Goal: Use online tool/utility: Utilize a website feature to perform a specific function

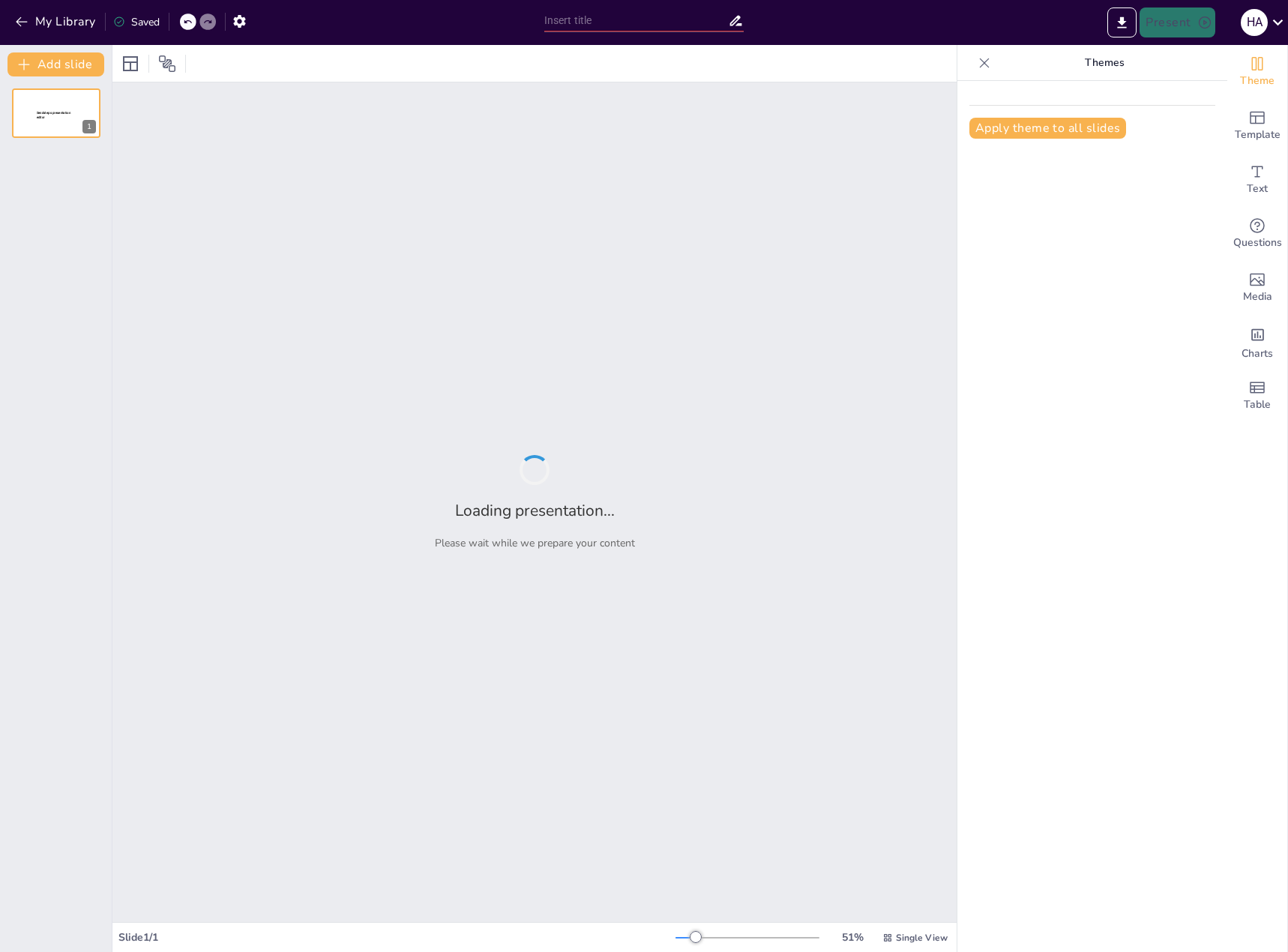
type input "**Event Planning Magic: Unleash Your Inner Party Guru! ?**"
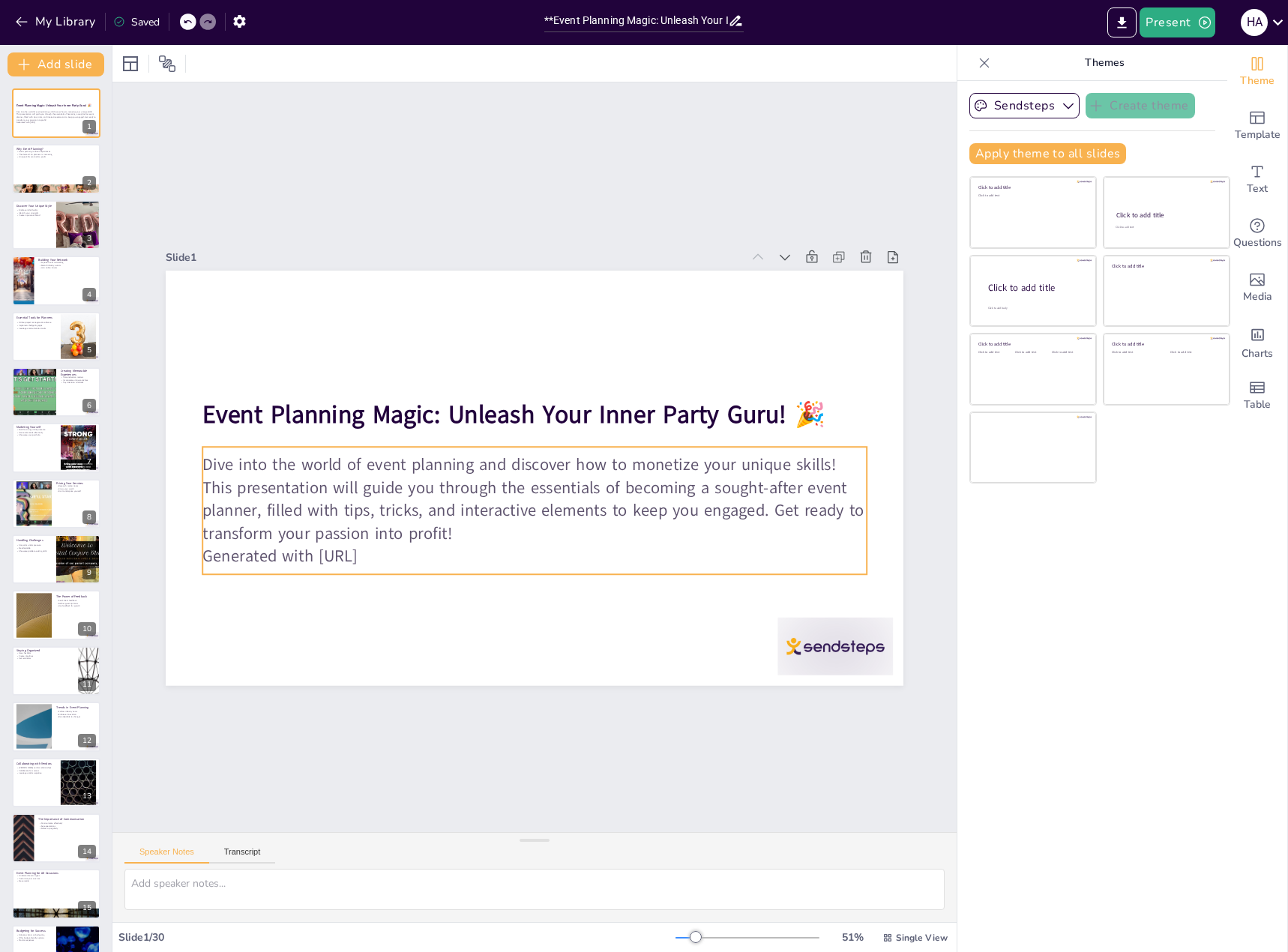
checkbox input "true"
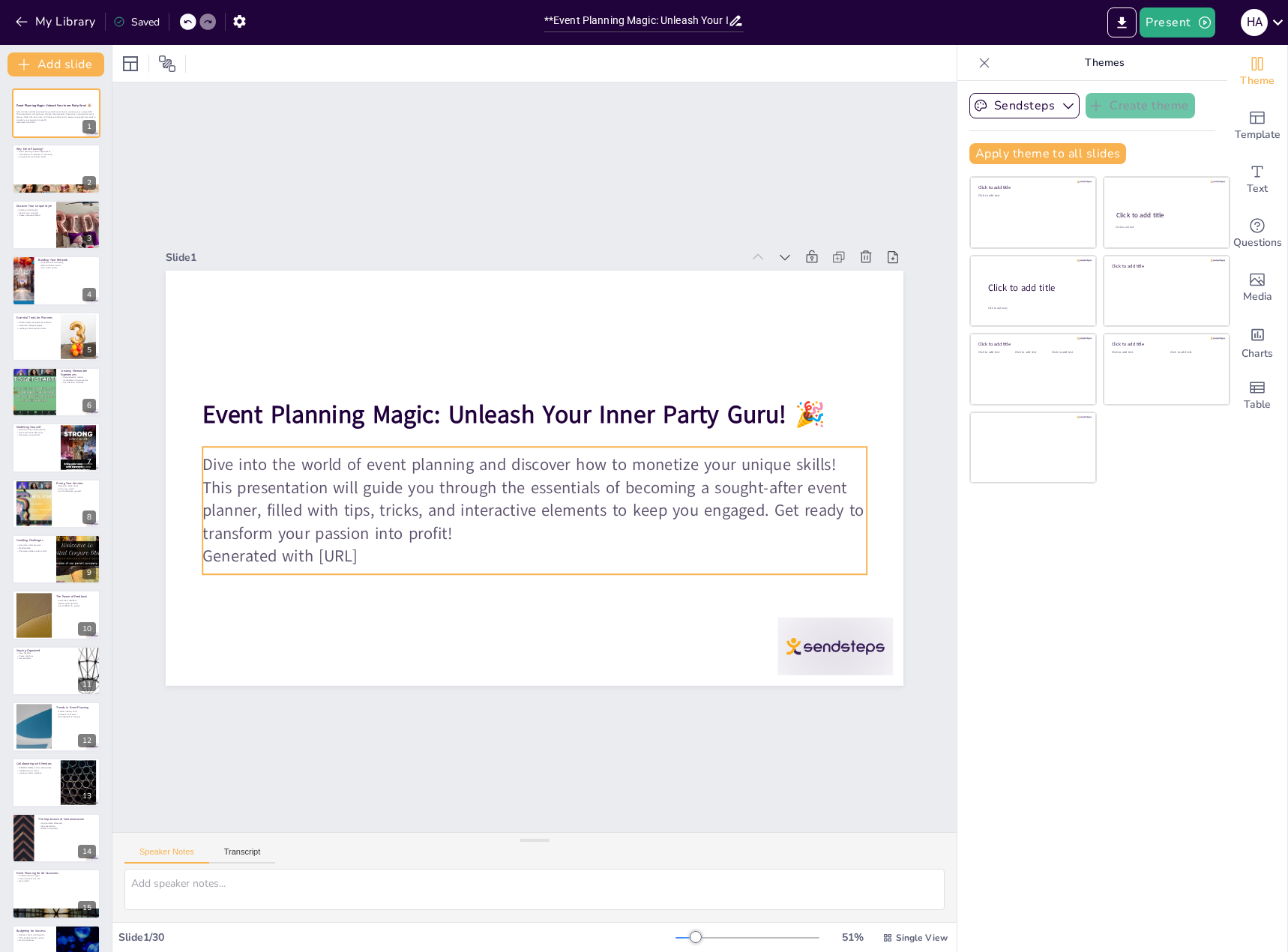
checkbox input "true"
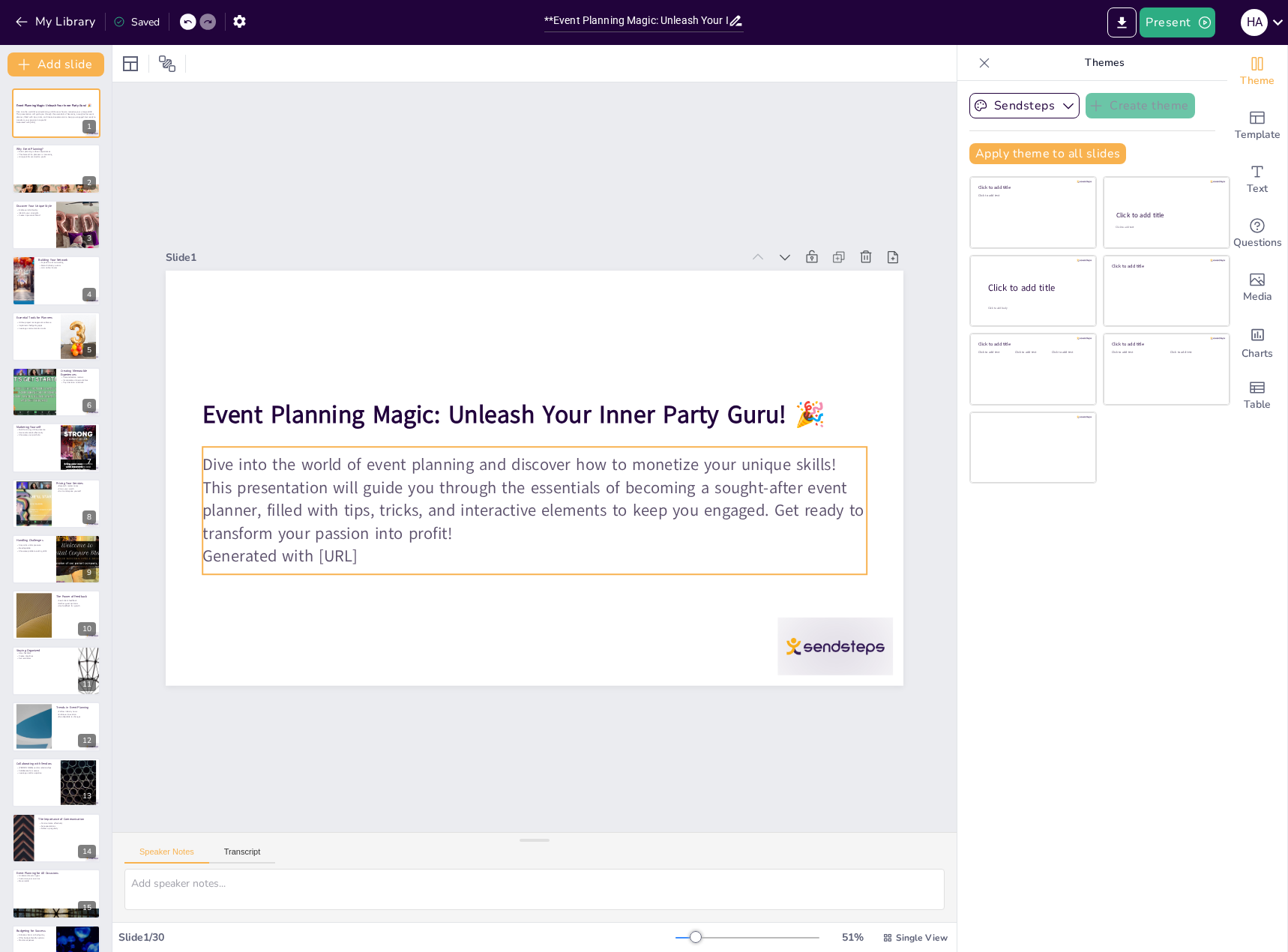
checkbox input "true"
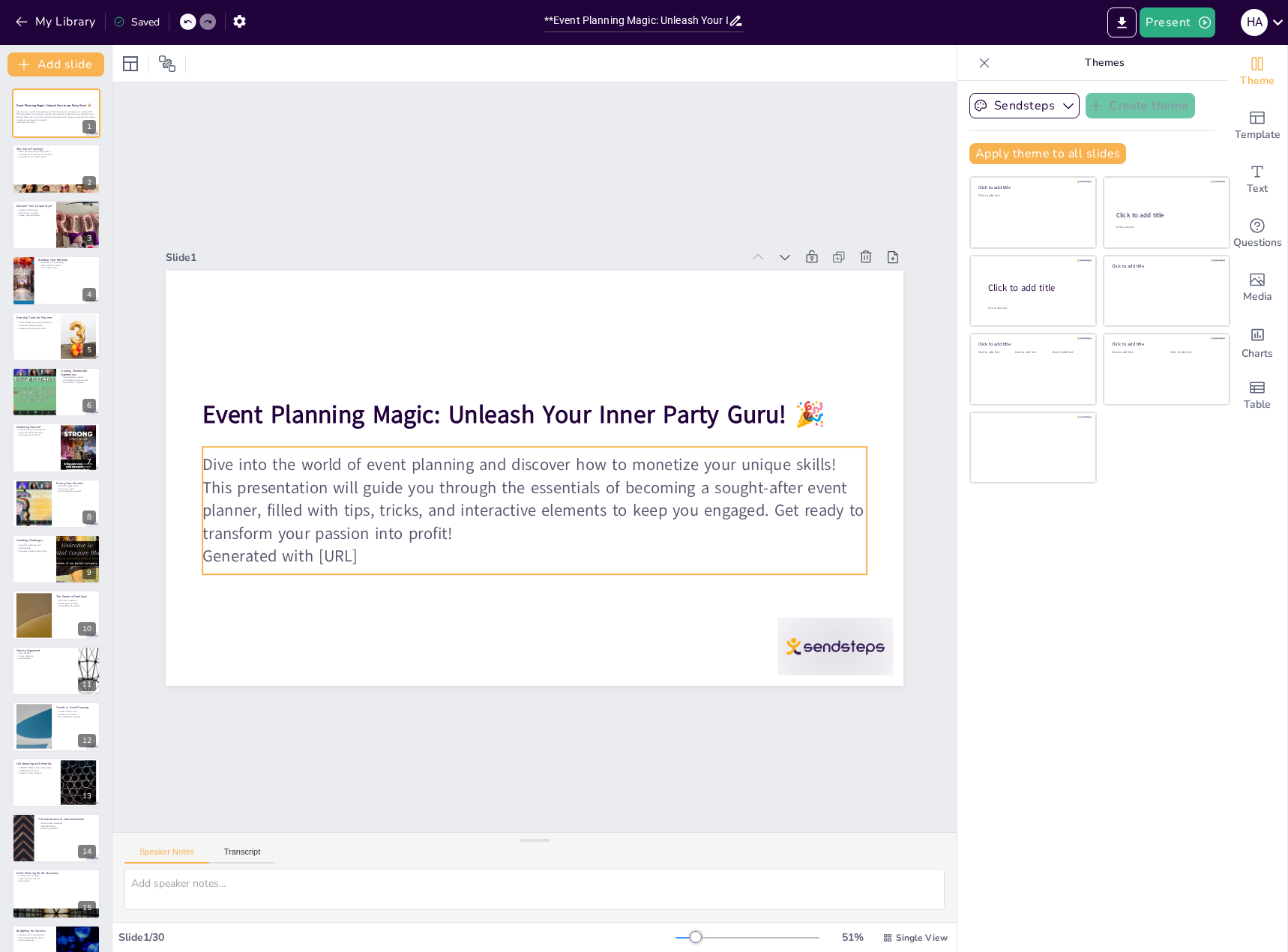
checkbox input "true"
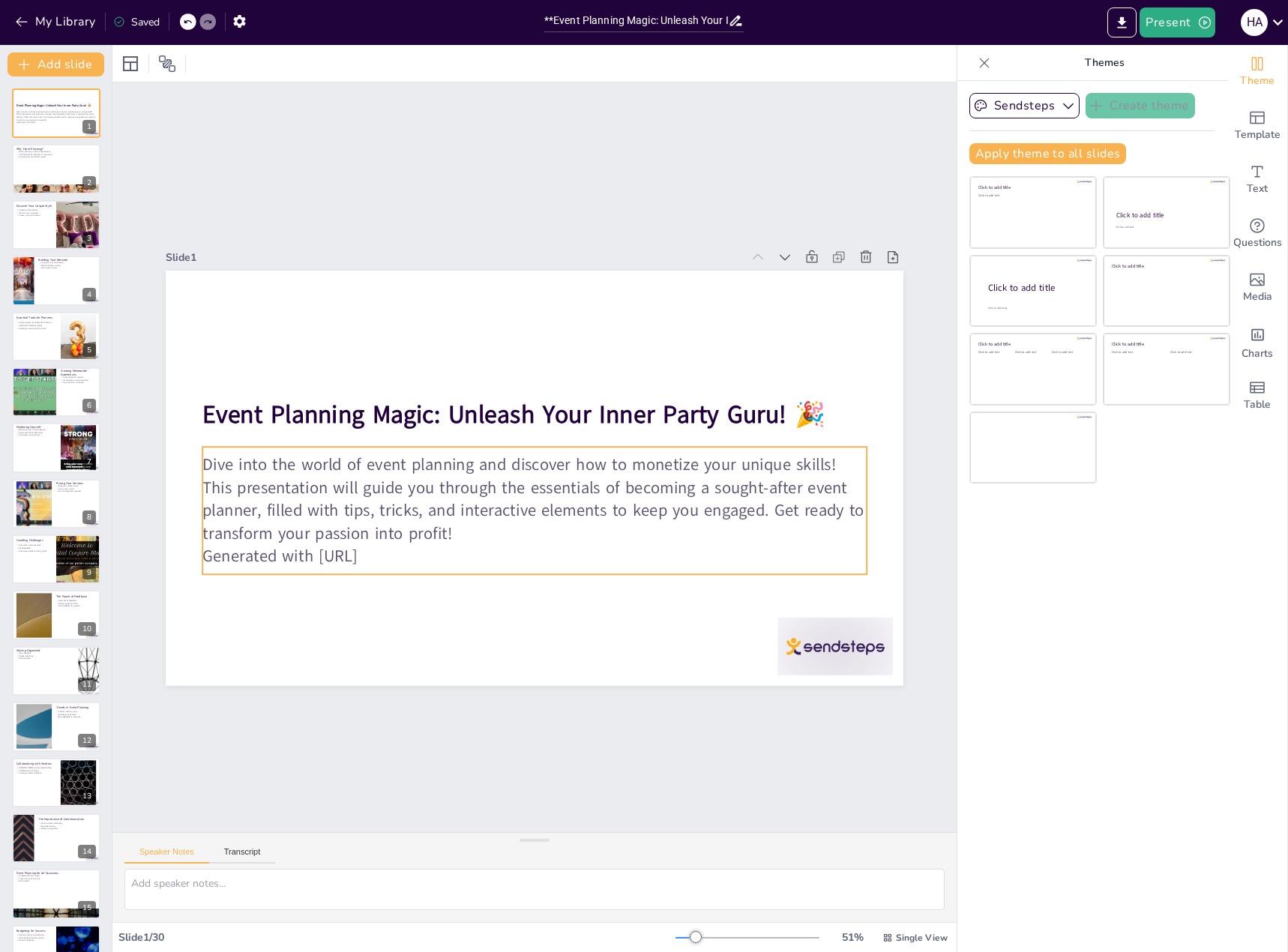
checkbox input "true"
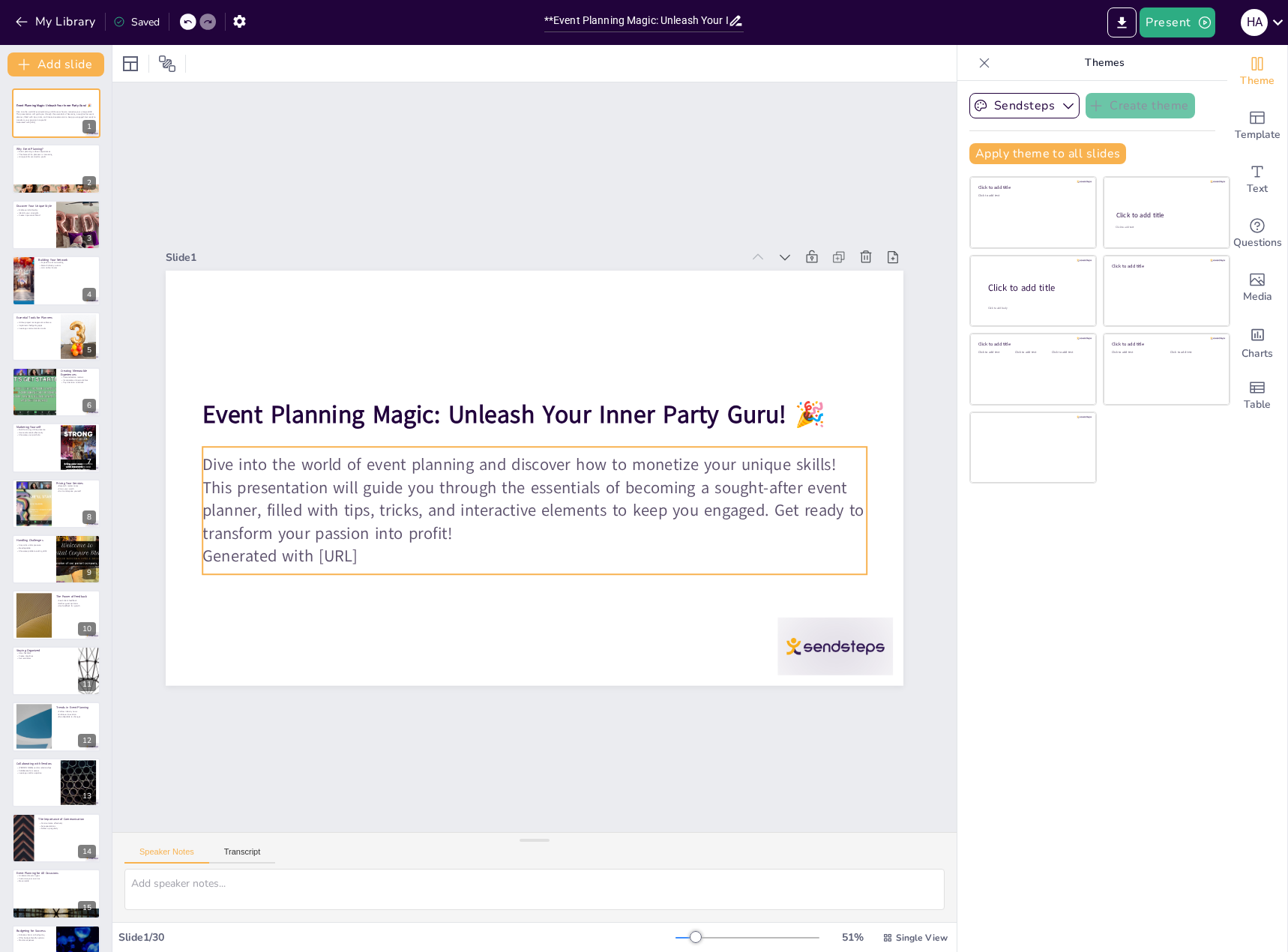
checkbox input "true"
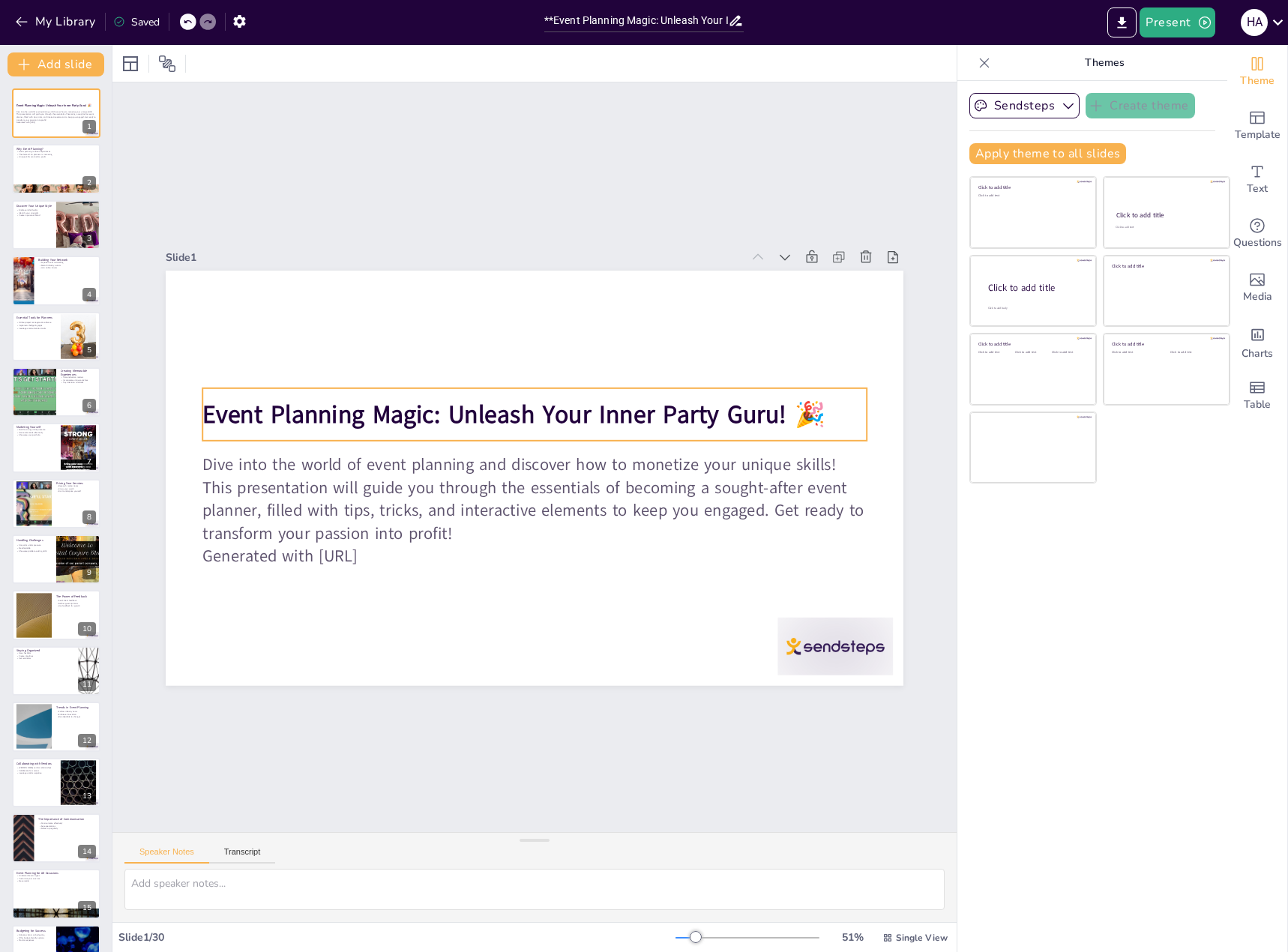
checkbox input "true"
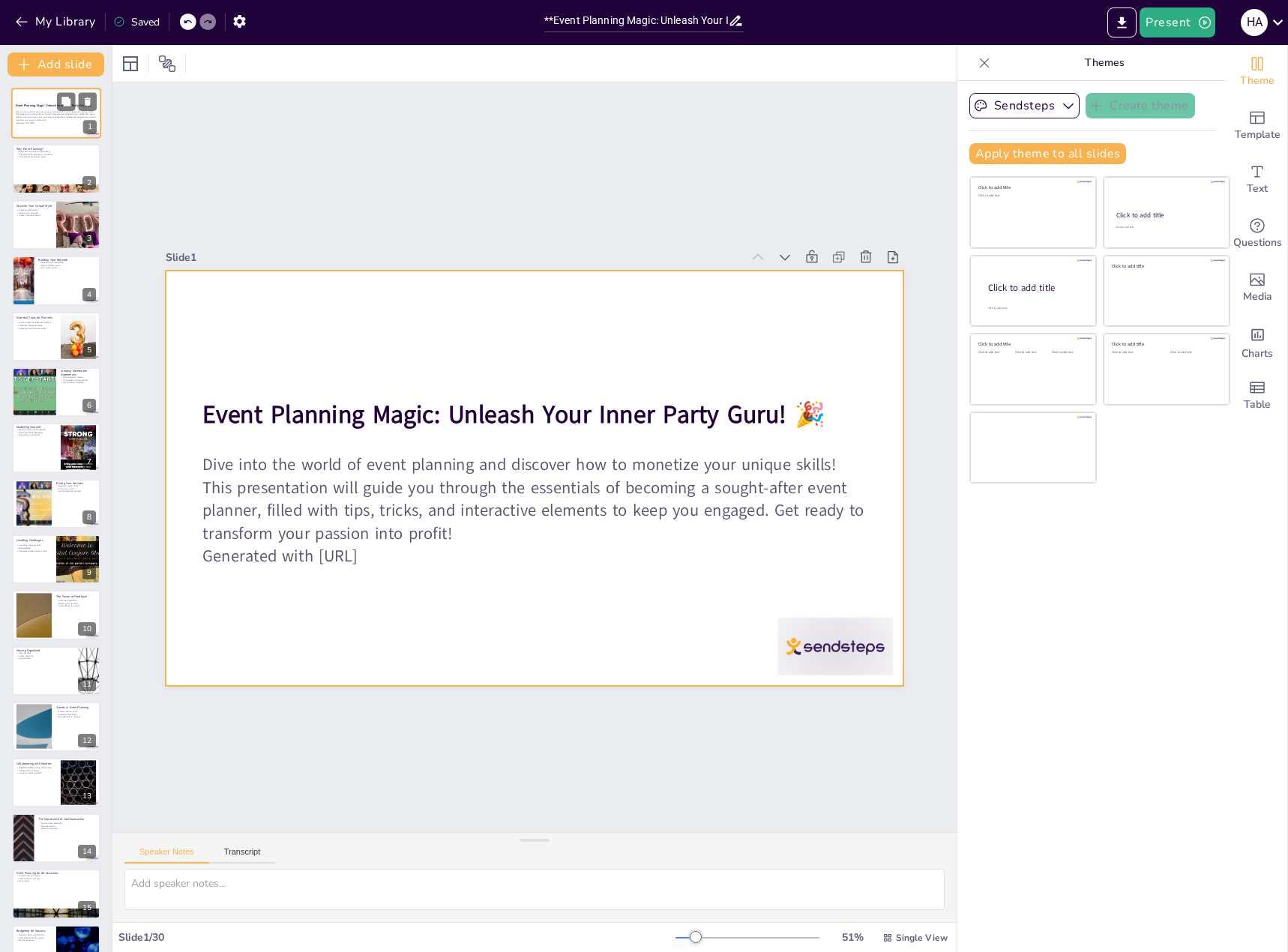
checkbox input "true"
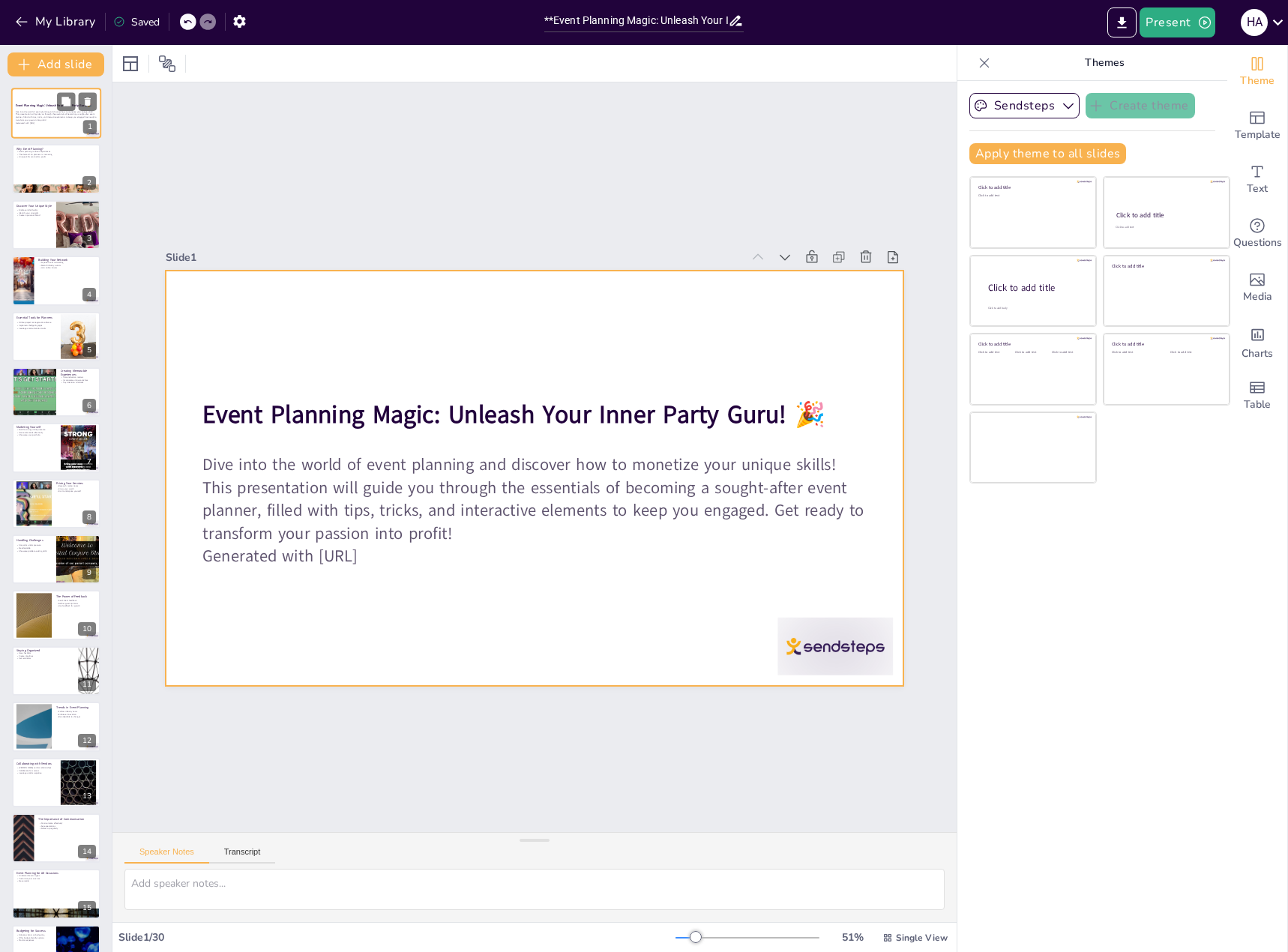
checkbox input "true"
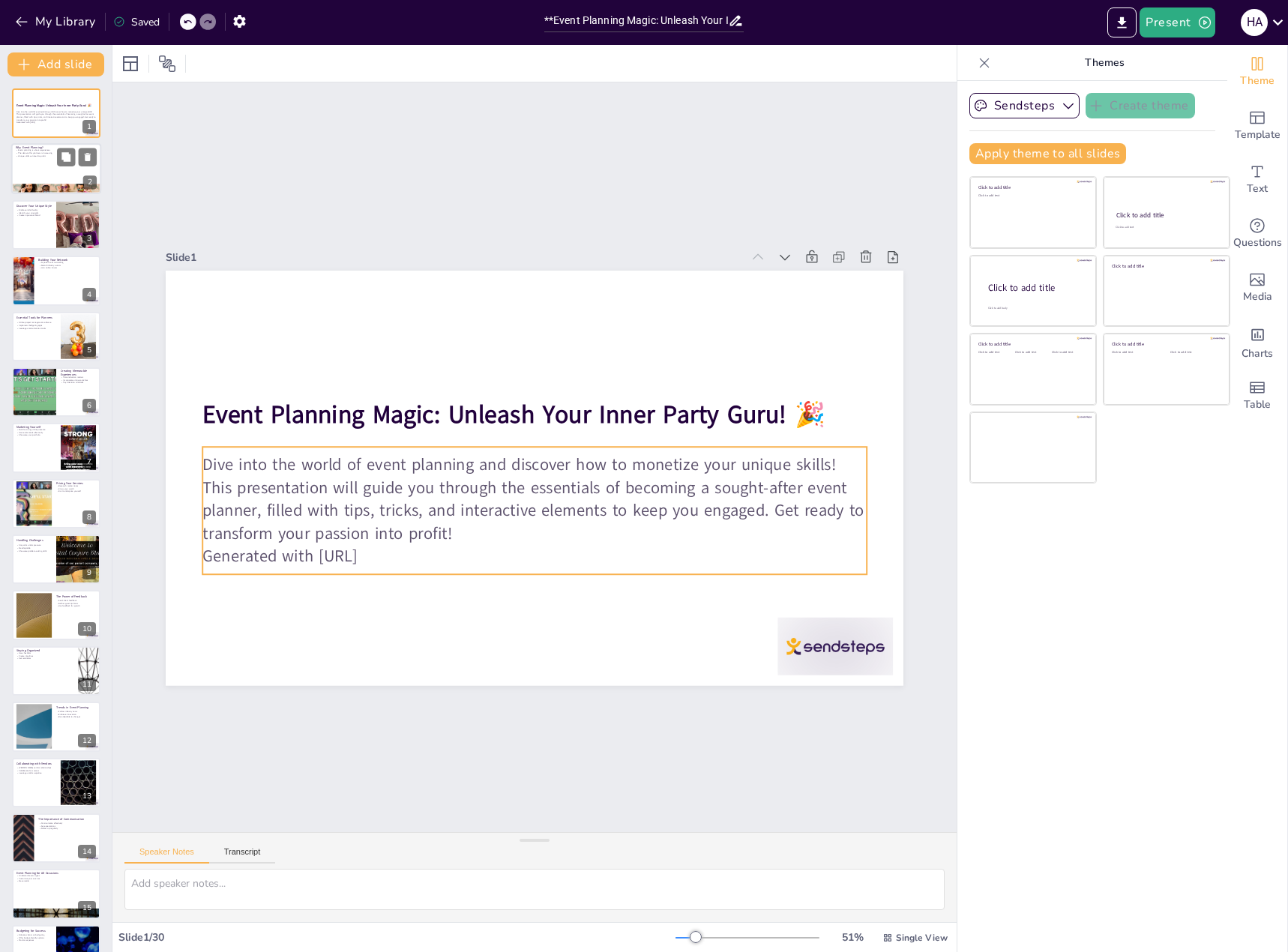
checkbox input "true"
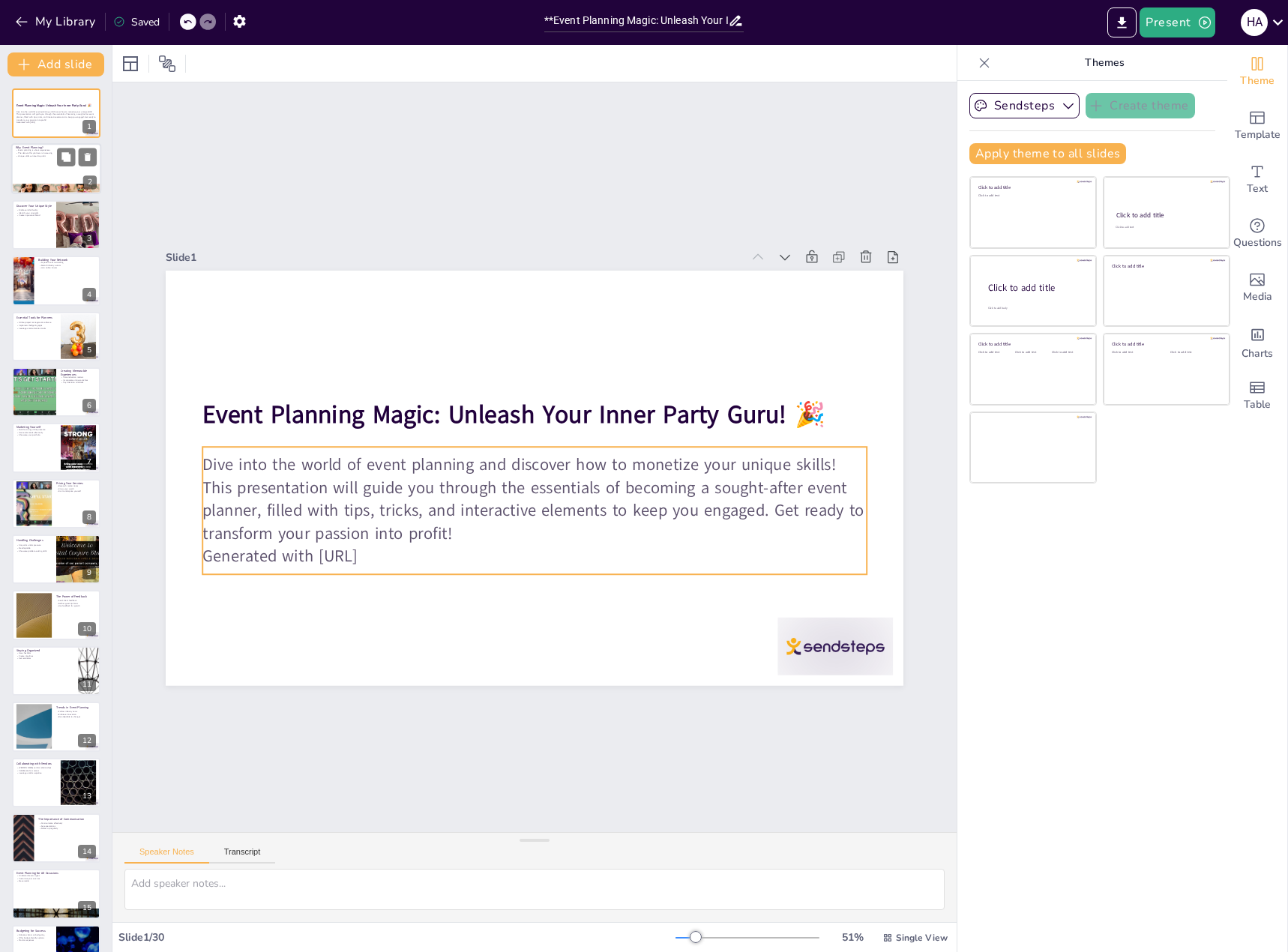
checkbox input "true"
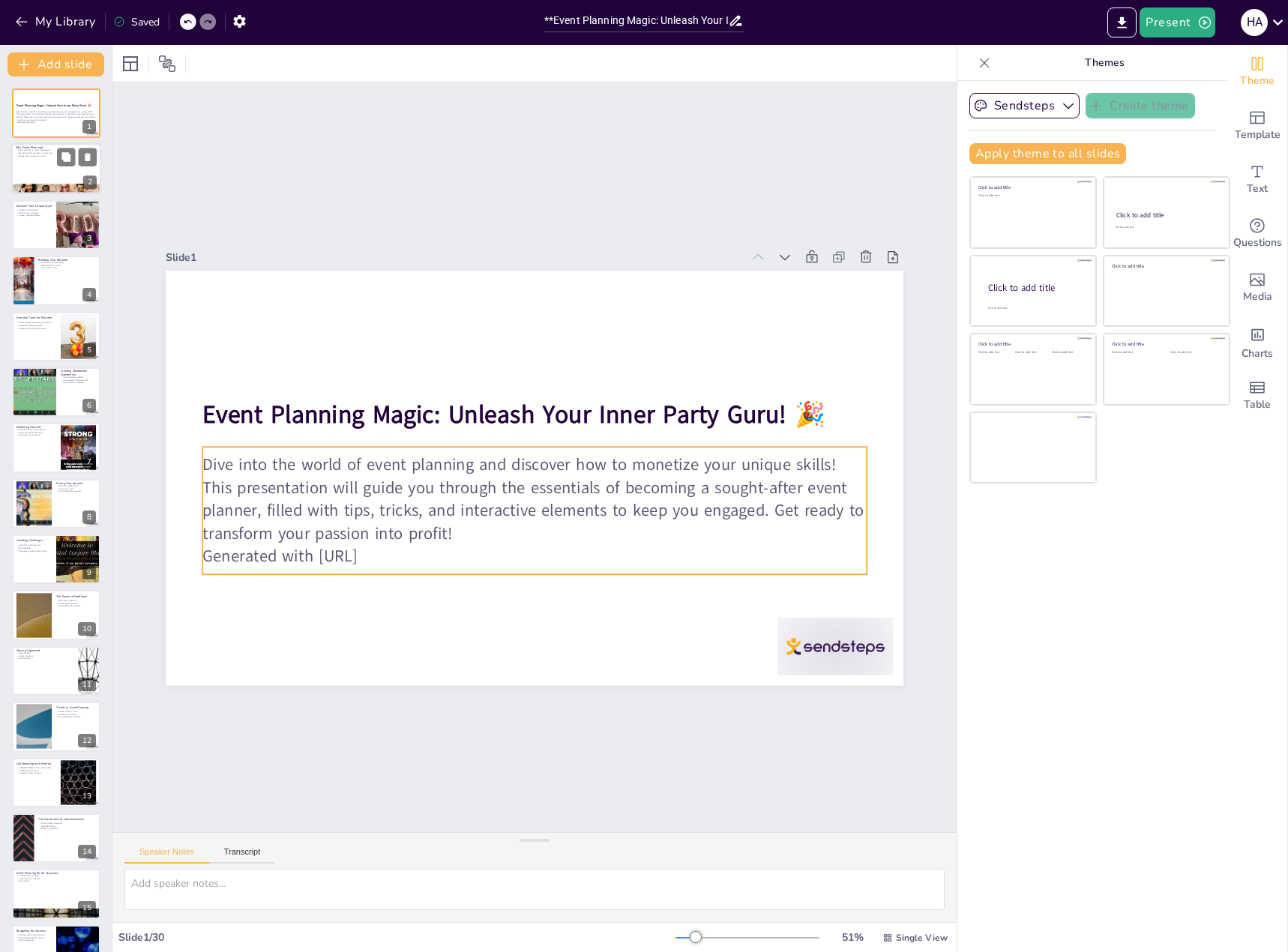
checkbox input "true"
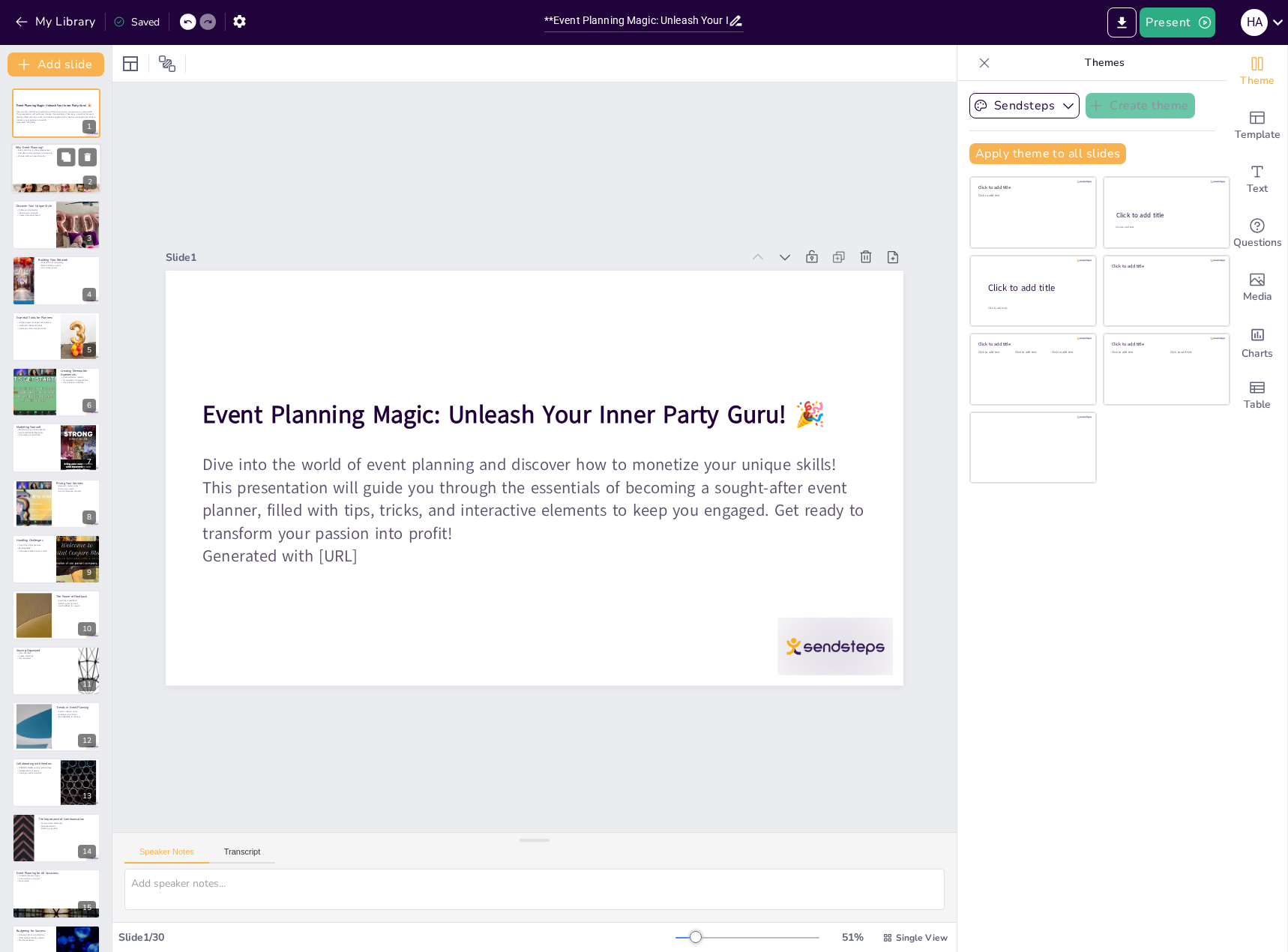
checkbox input "true"
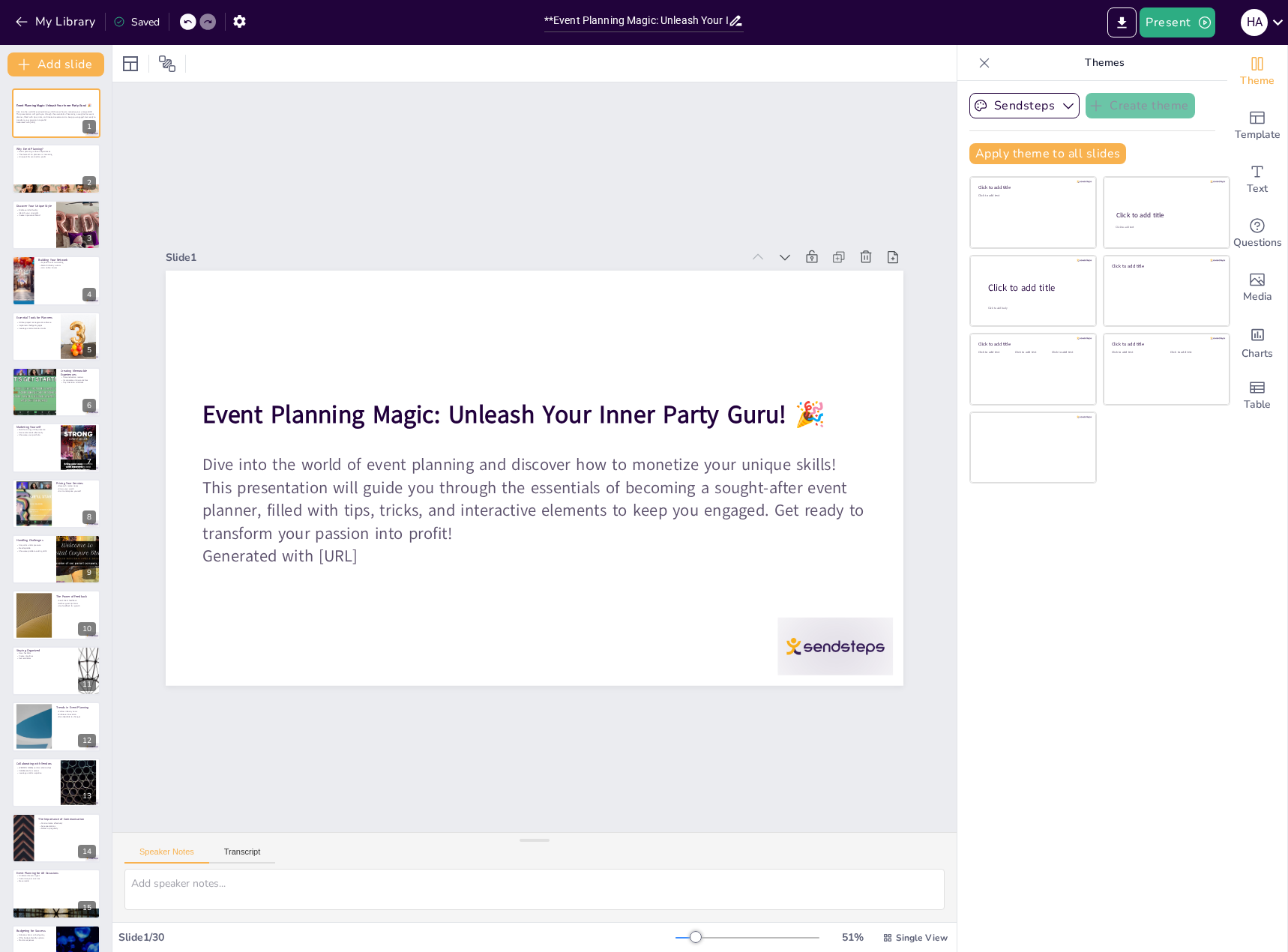
checkbox input "true"
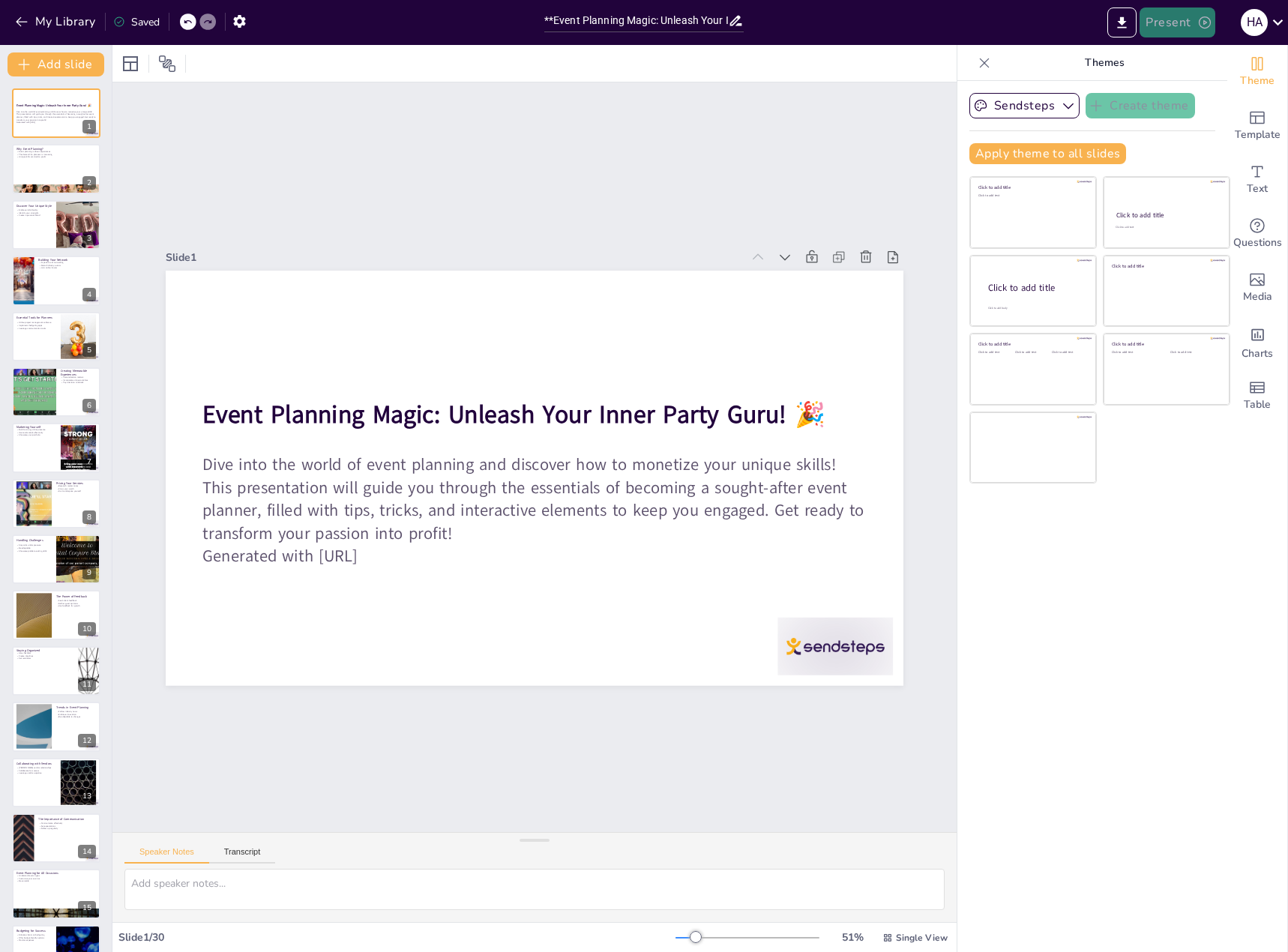
click at [1181, 21] on button "Present" at bounding box center [1177, 22] width 75 height 30
click at [1161, 92] on li "Play presentation" at bounding box center [1200, 92] width 118 height 24
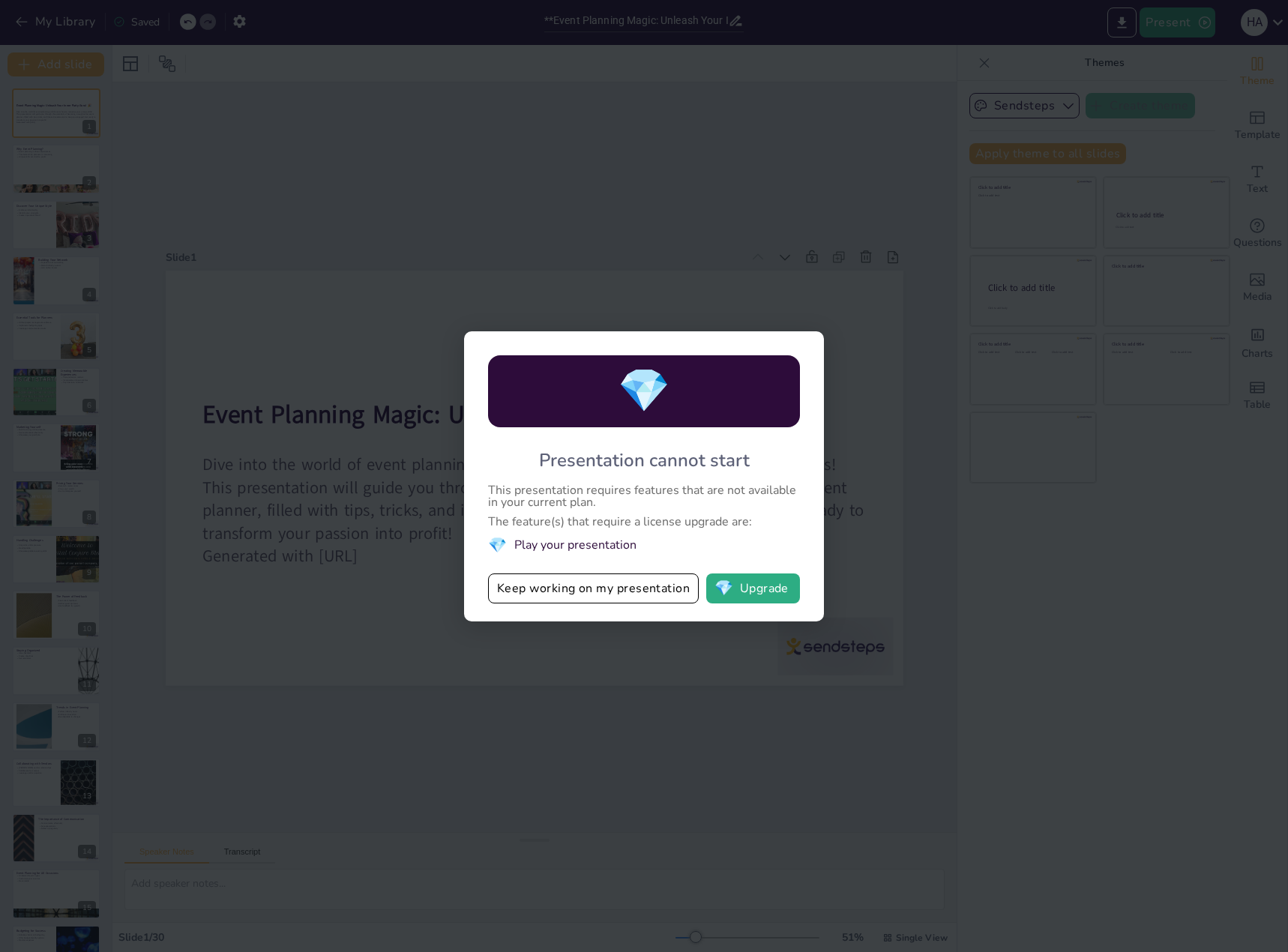
click at [939, 338] on div "💎 Presentation cannot start This presentation requires features that are not av…" at bounding box center [644, 476] width 1288 height 952
click at [643, 590] on button "Keep working on my presentation" at bounding box center [593, 588] width 211 height 30
checkbox input "true"
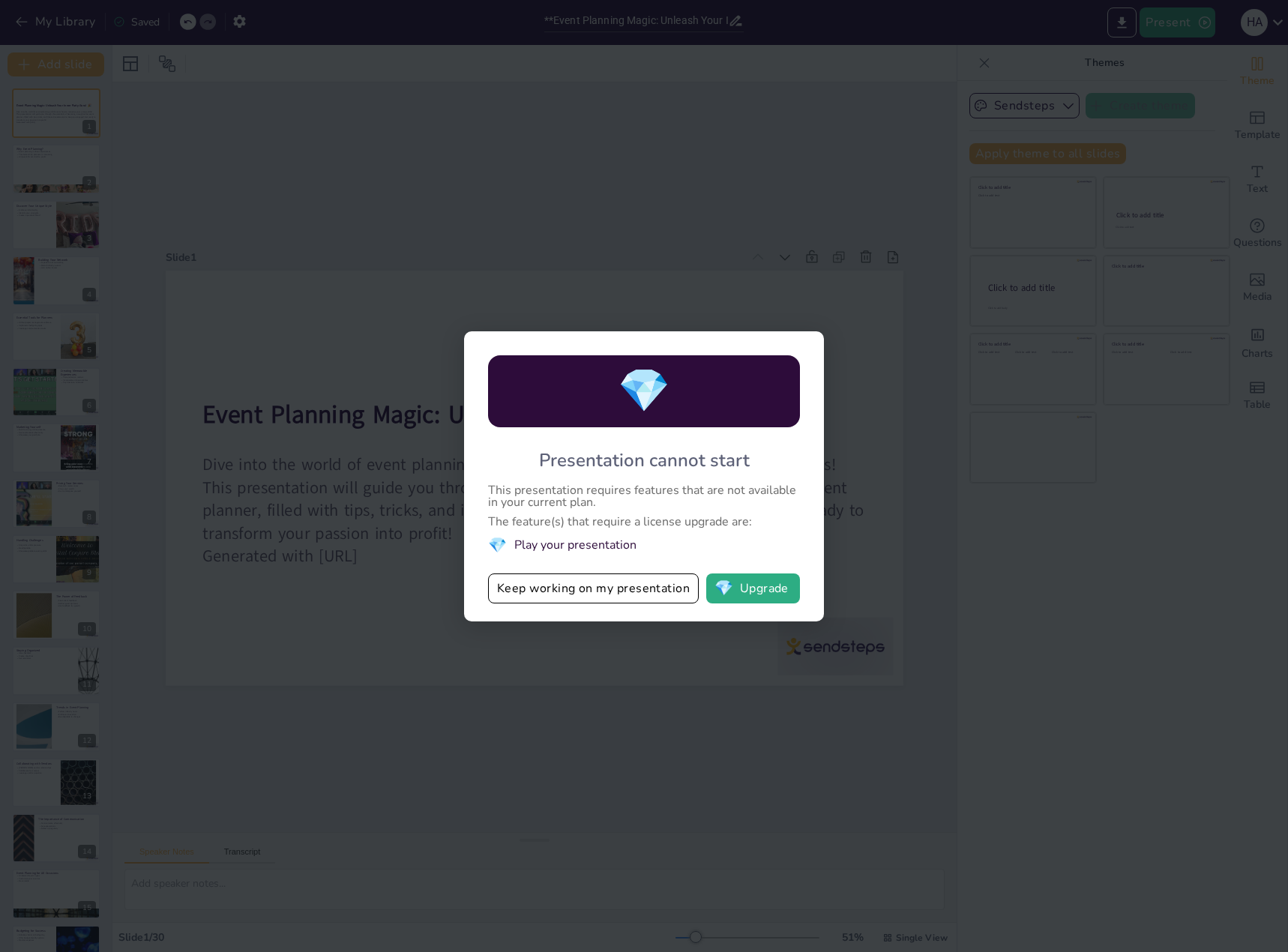
checkbox input "true"
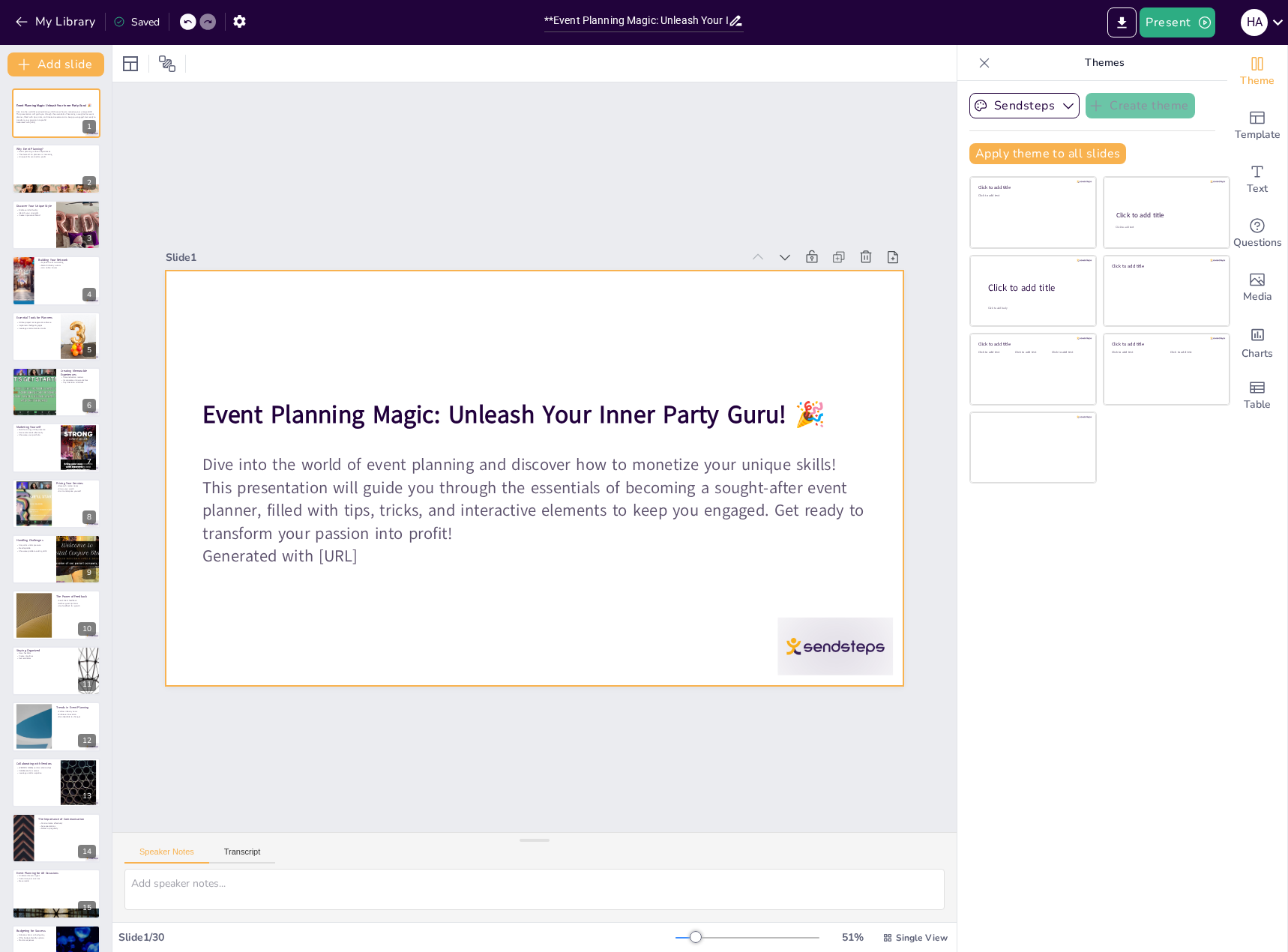
checkbox input "true"
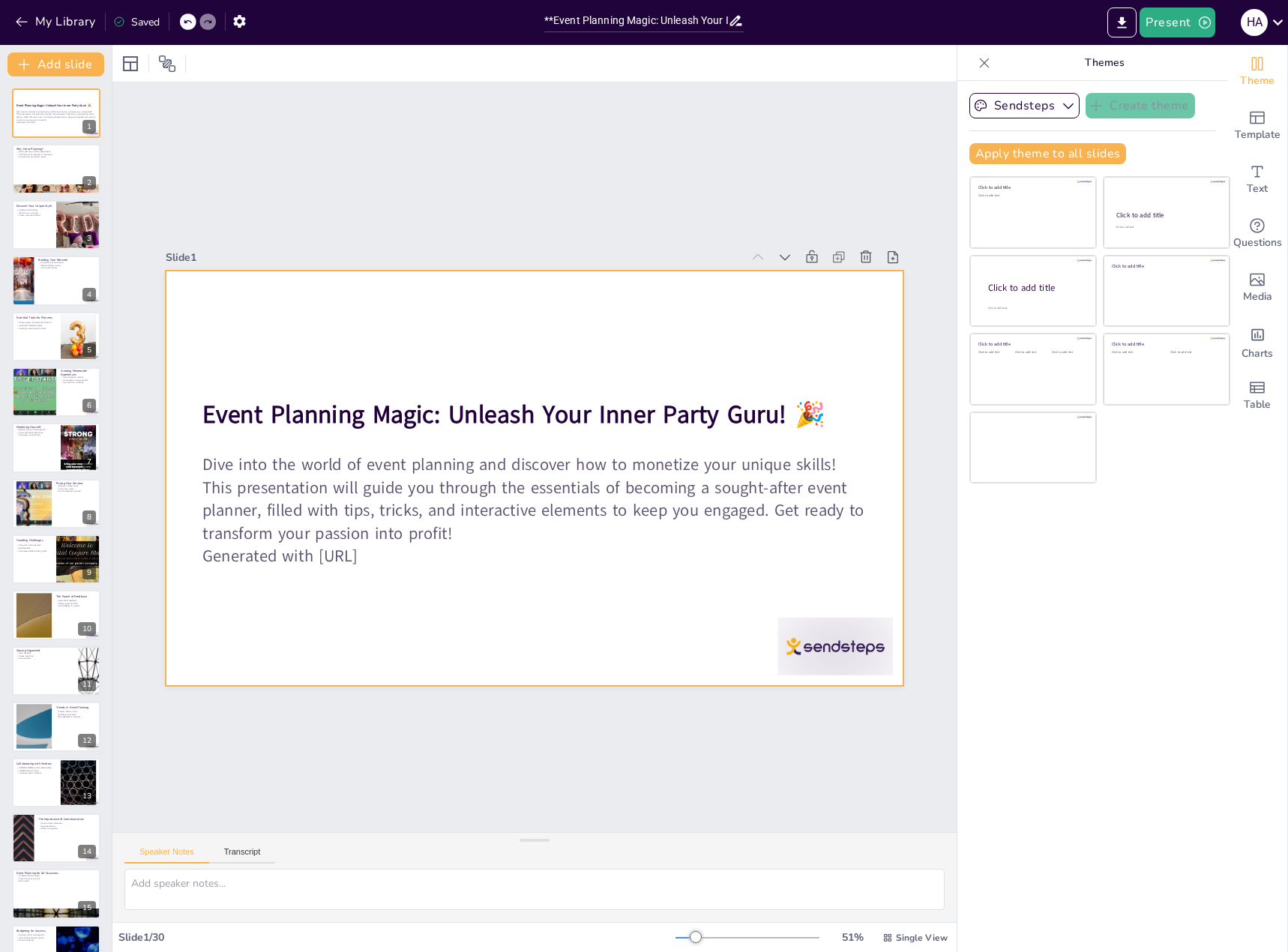
checkbox input "true"
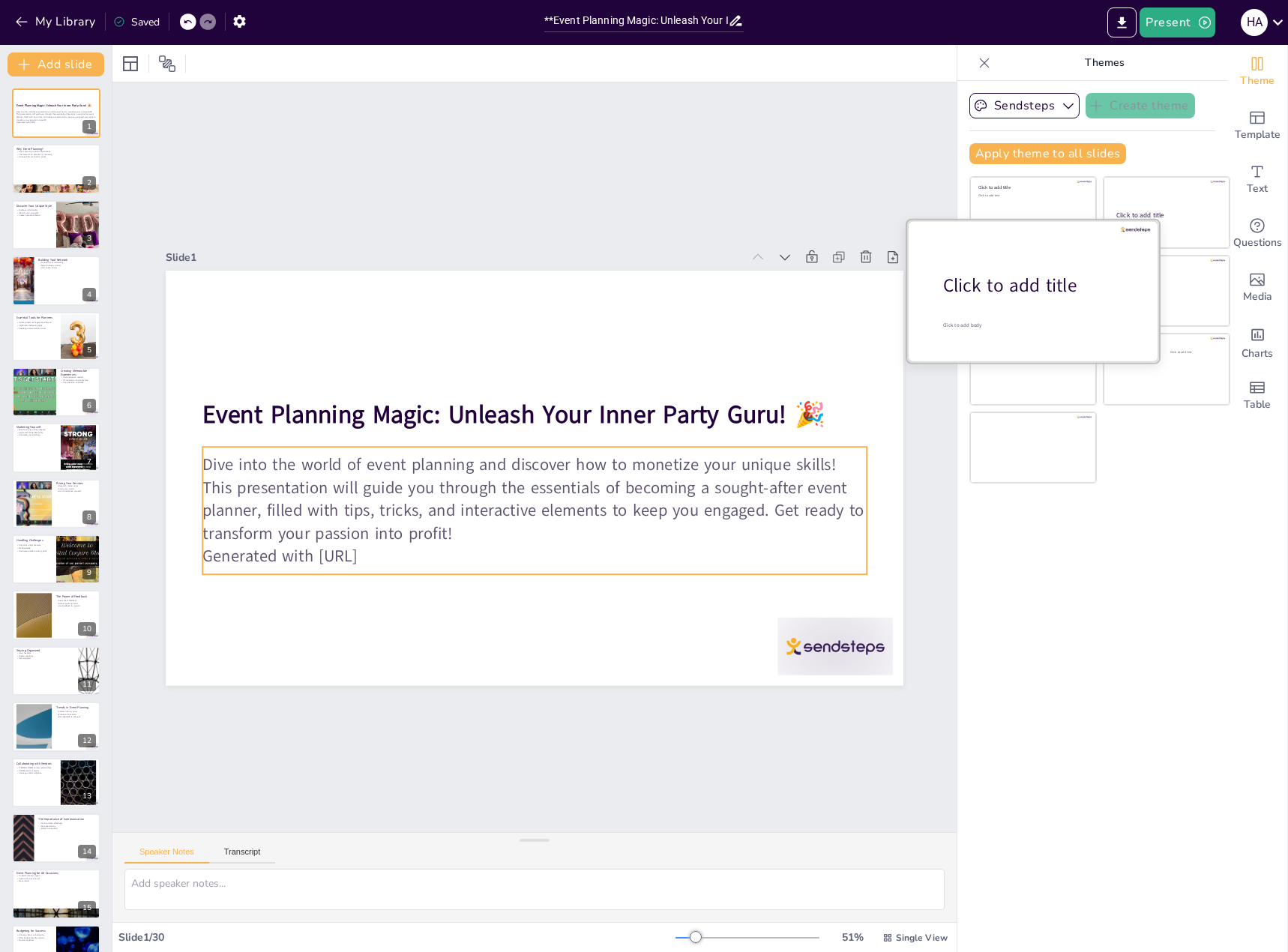
checkbox input "true"
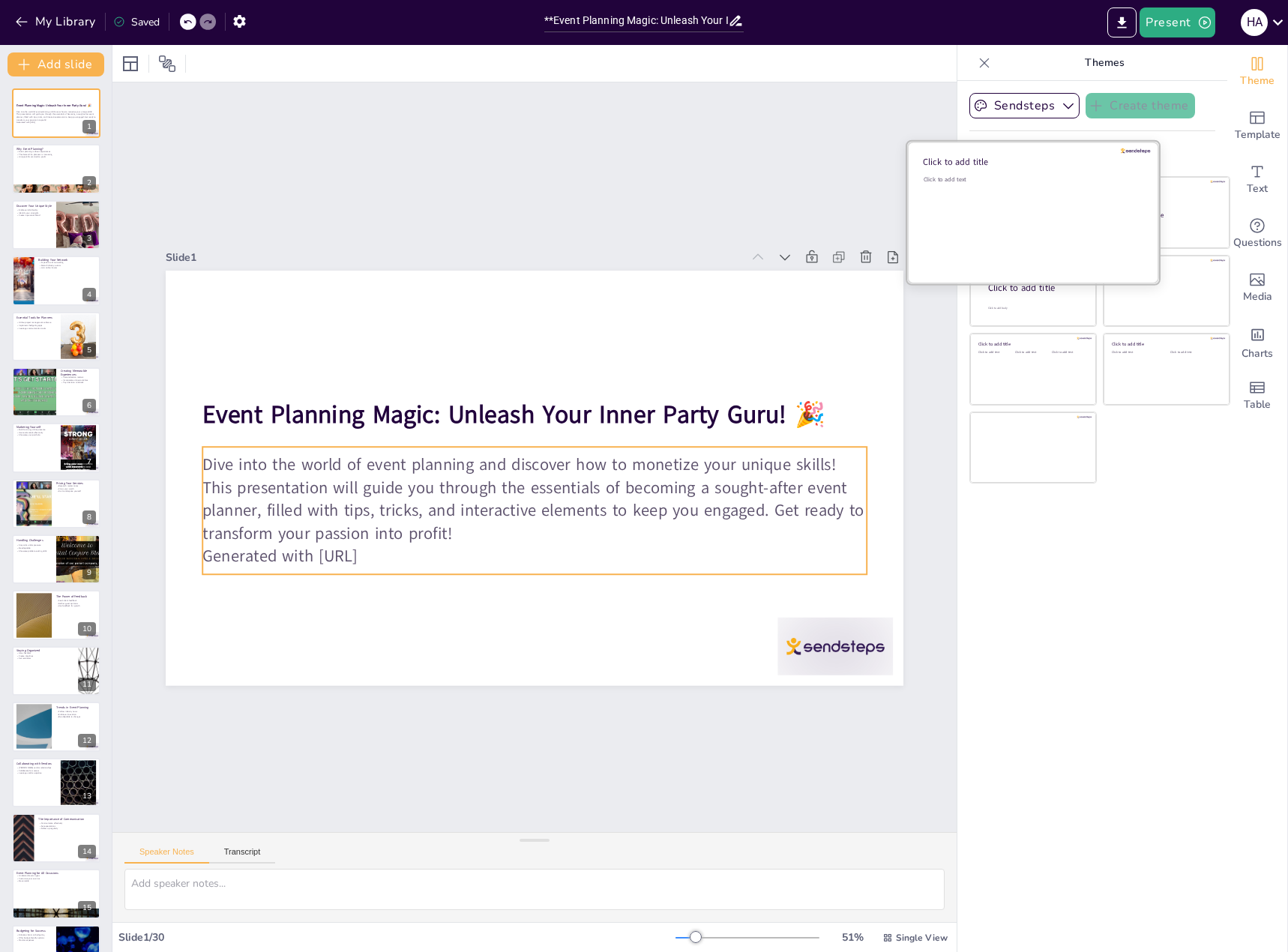
checkbox input "true"
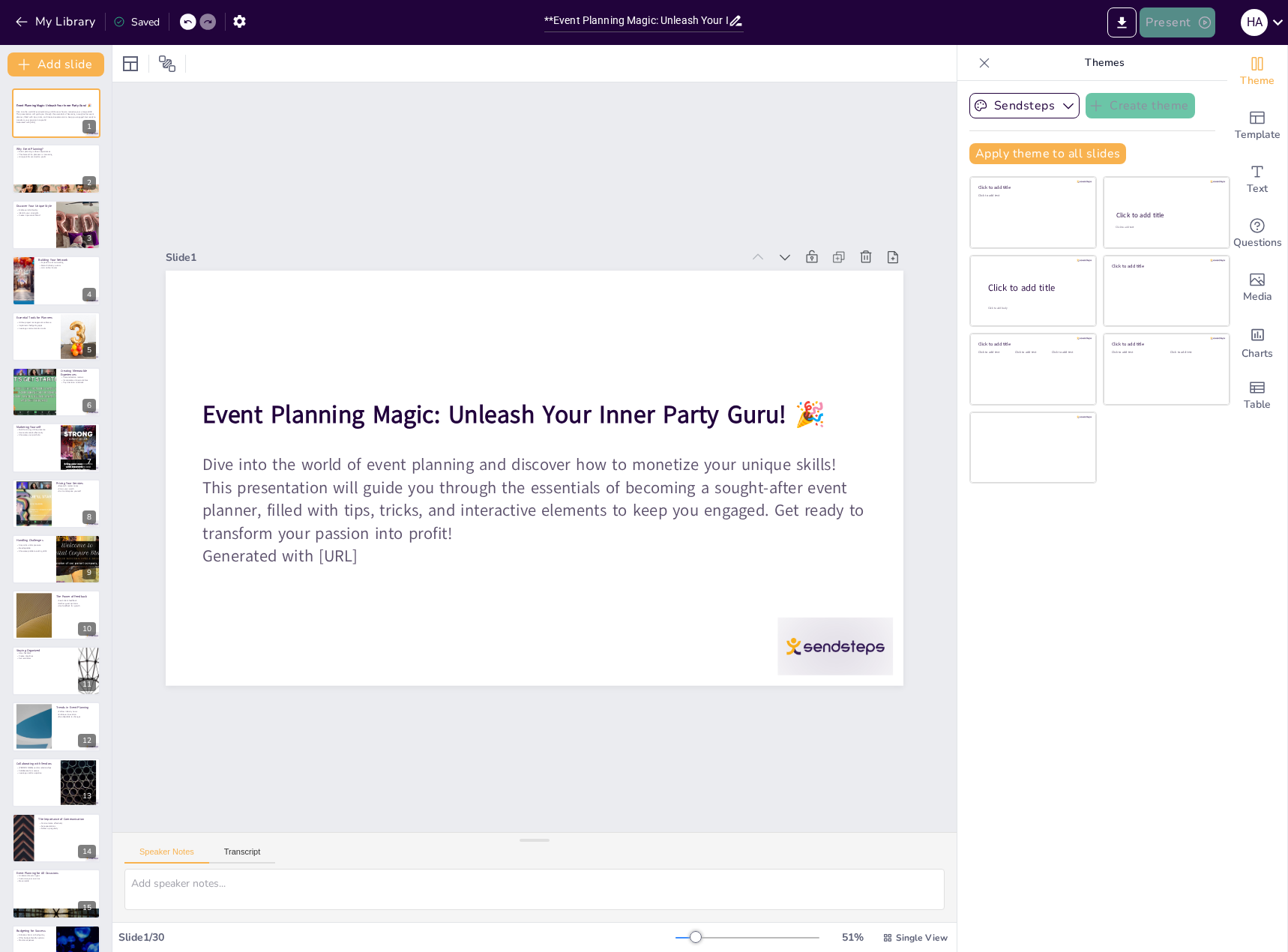
click at [1173, 30] on button "Present" at bounding box center [1177, 22] width 75 height 30
click at [1166, 56] on li "Preview presentation" at bounding box center [1200, 56] width 118 height 24
